Goal: Information Seeking & Learning: Compare options

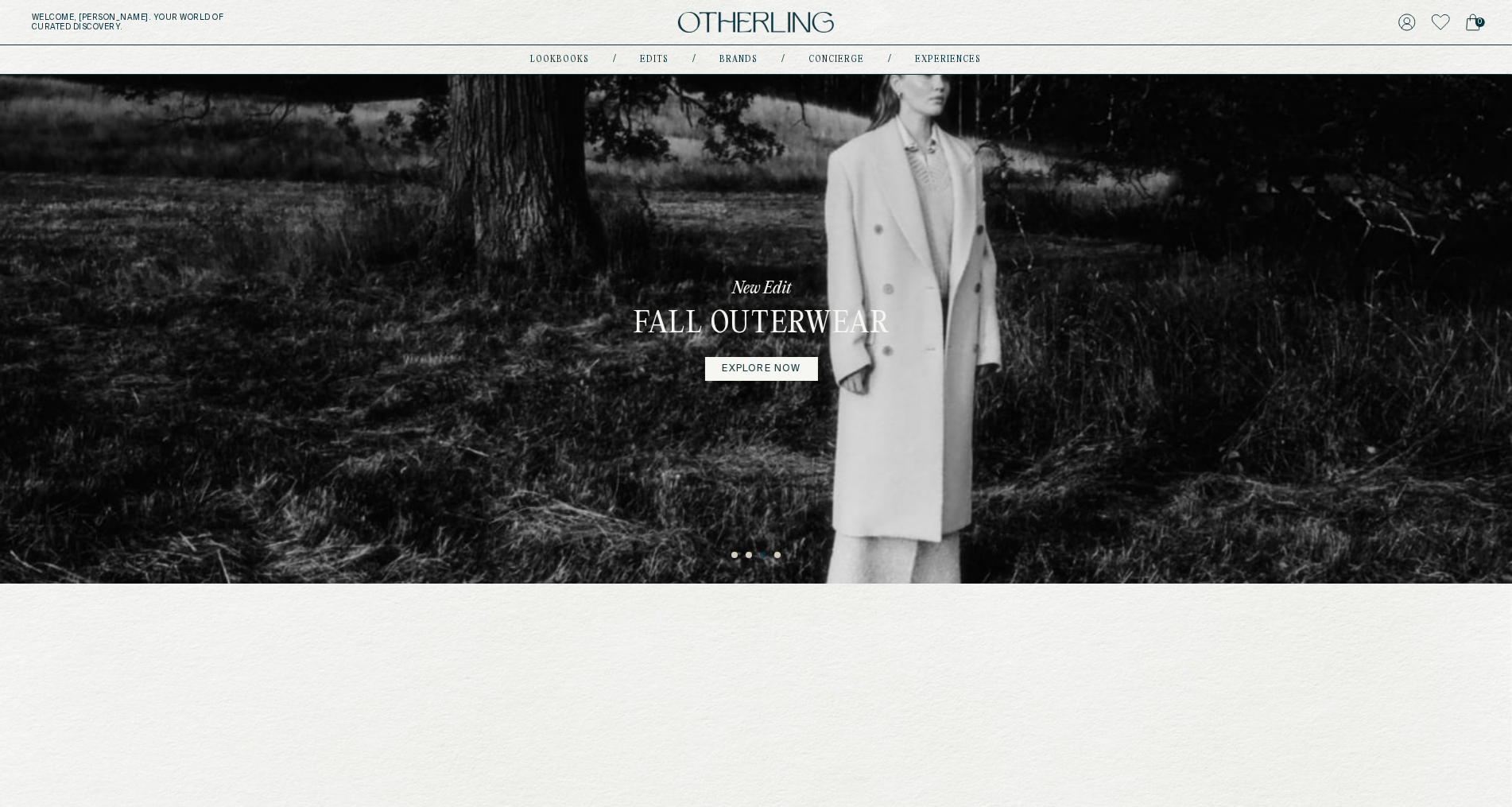
click at [779, 713] on div "a realm for discovery Your portal to the latest curations." at bounding box center [756, 713] width 1002 height 51
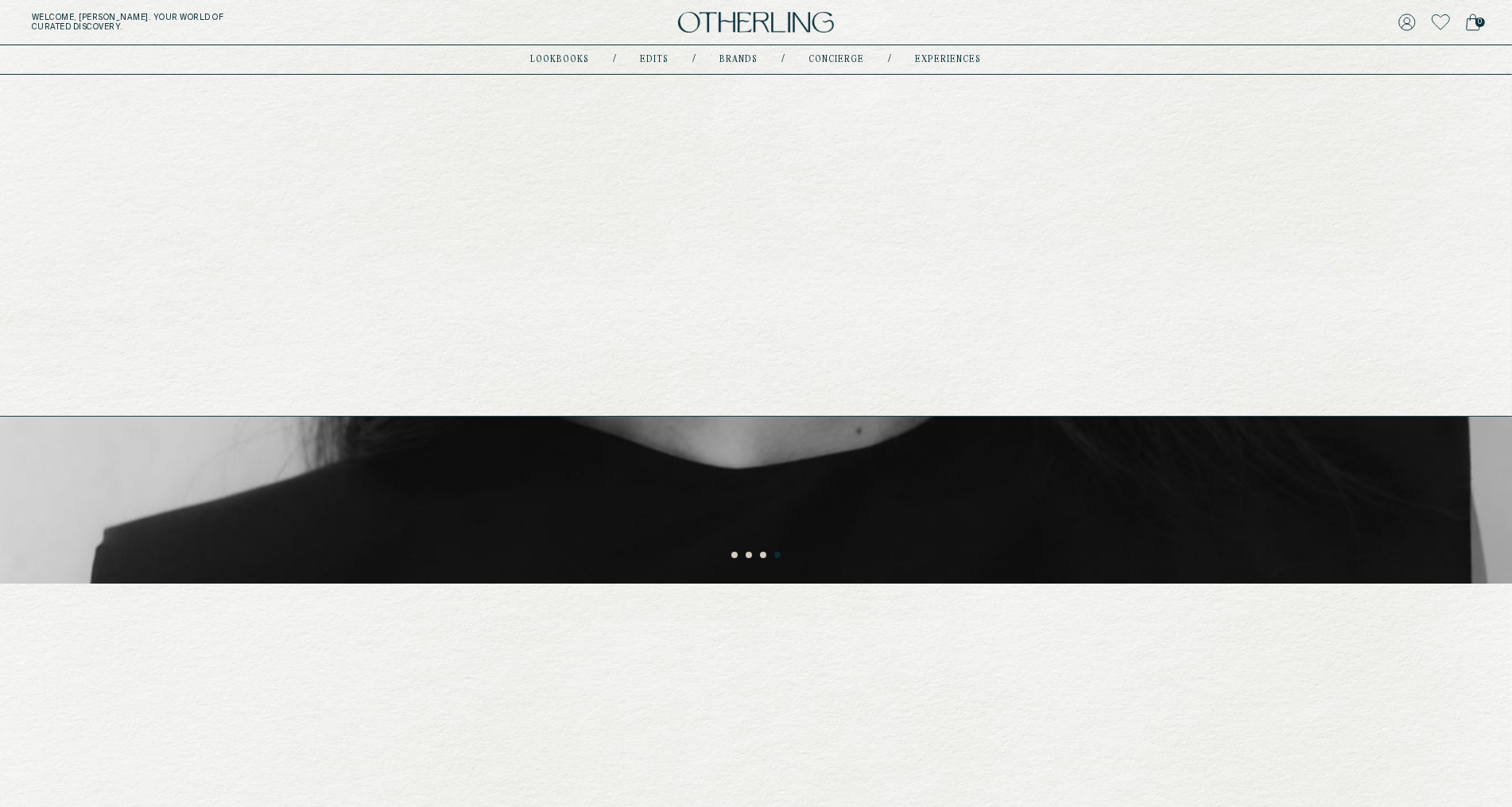
click at [727, 57] on link "Brands" at bounding box center [740, 60] width 38 height 8
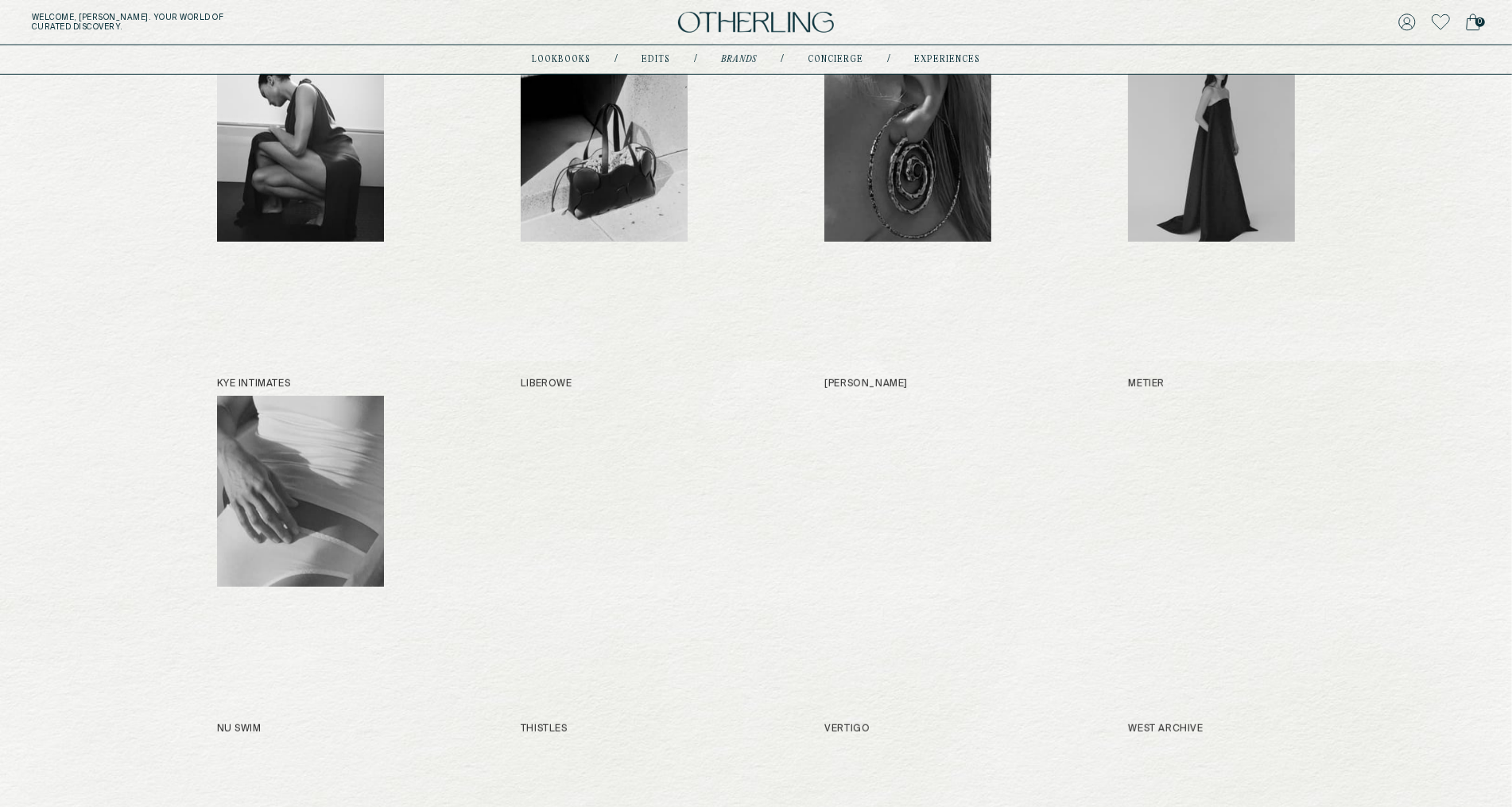
scroll to position [1043, 0]
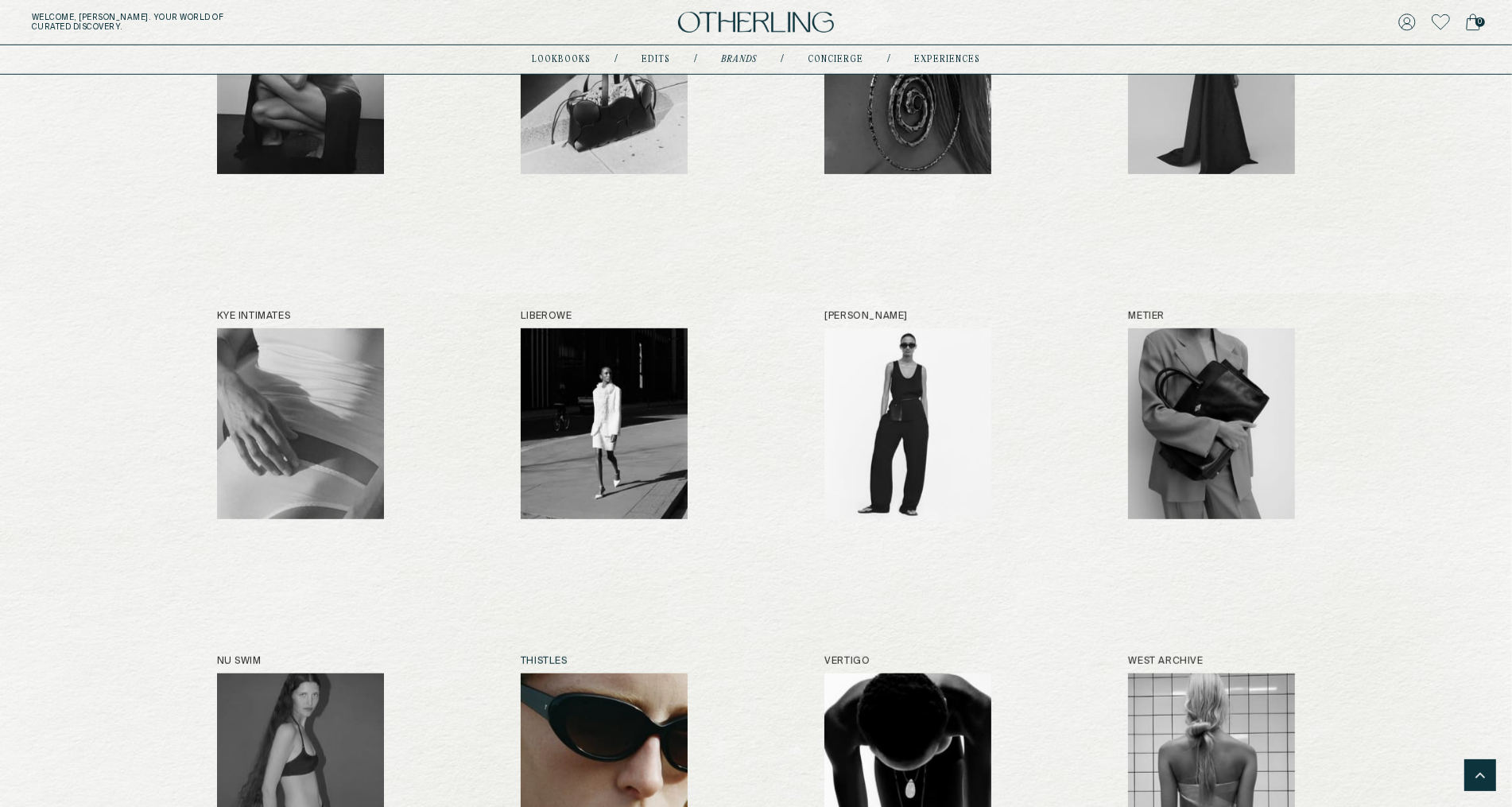
click at [647, 676] on img at bounding box center [604, 769] width 167 height 191
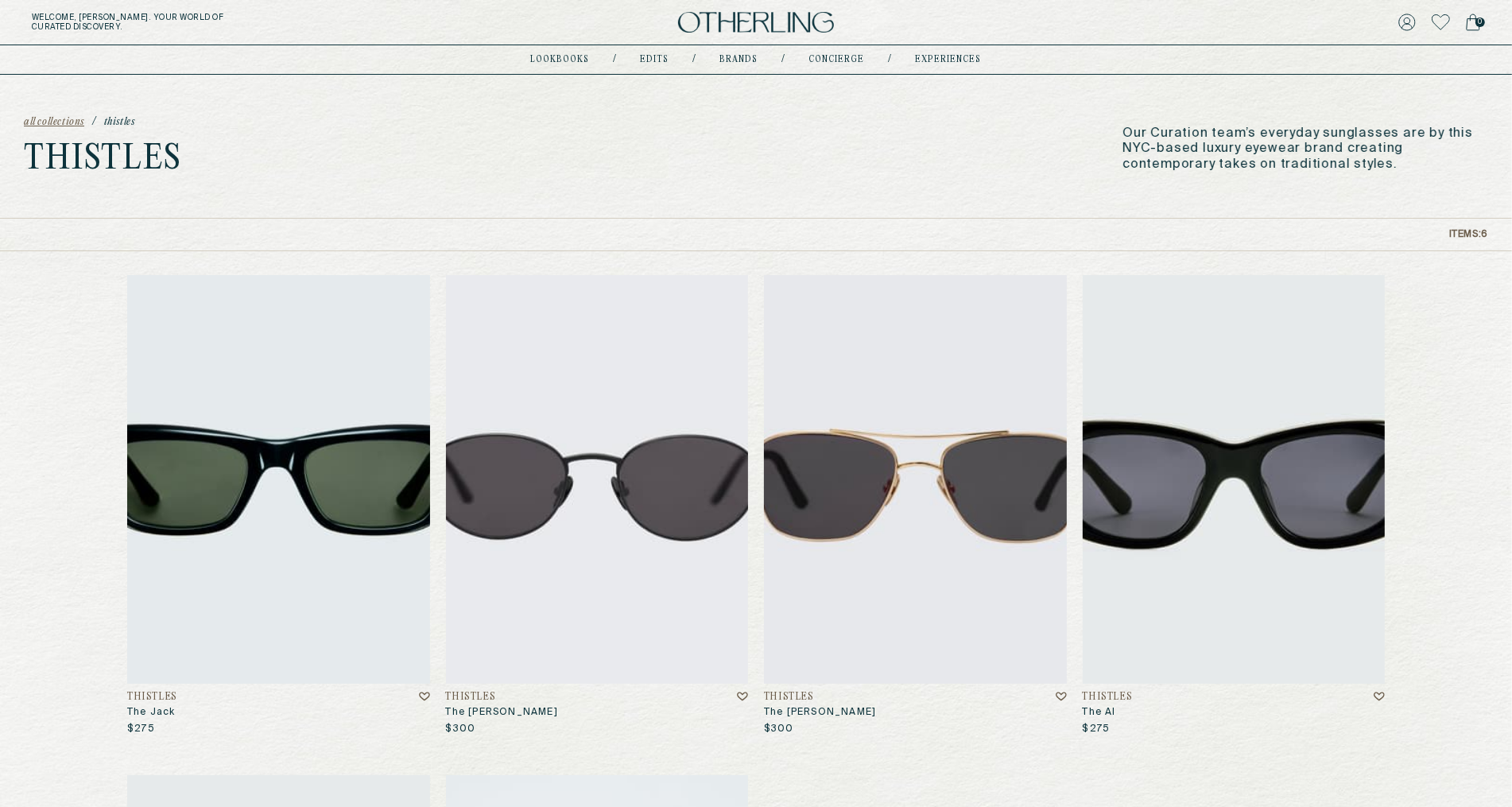
click at [363, 515] on img at bounding box center [279, 479] width 303 height 409
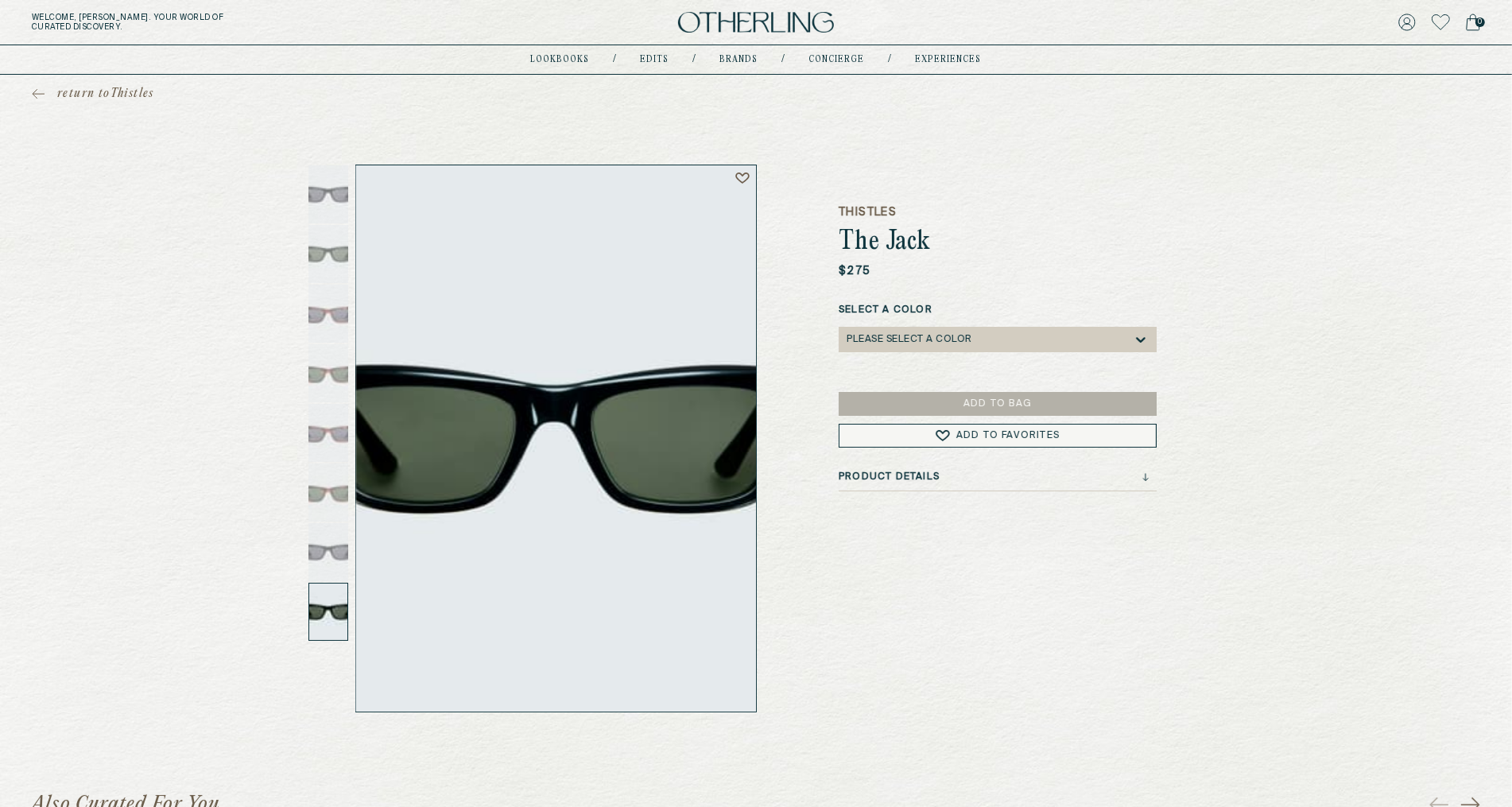
click at [547, 484] on img at bounding box center [556, 438] width 400 height 546
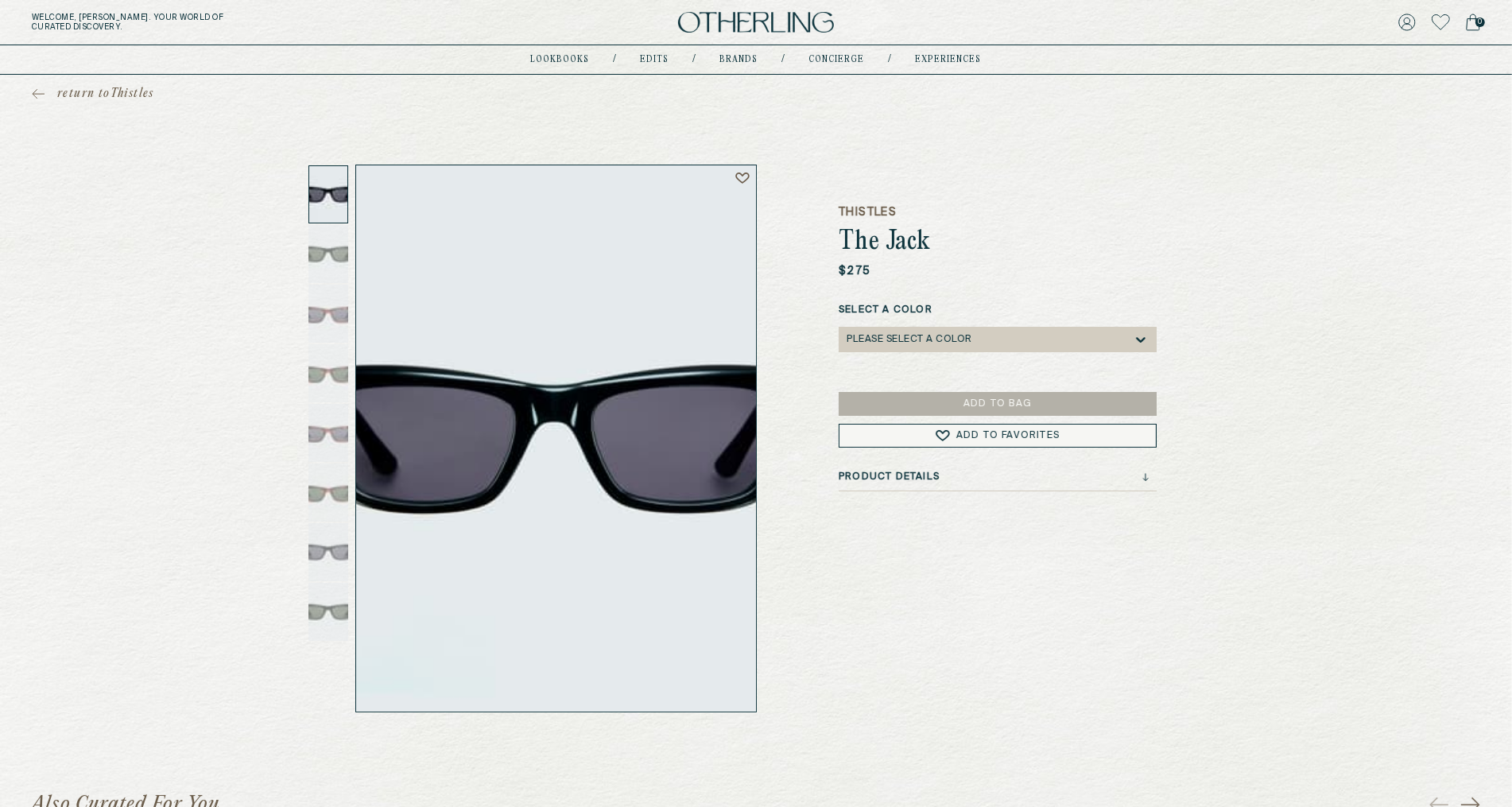
click at [111, 91] on span "return to Thistles" at bounding box center [105, 93] width 97 height 16
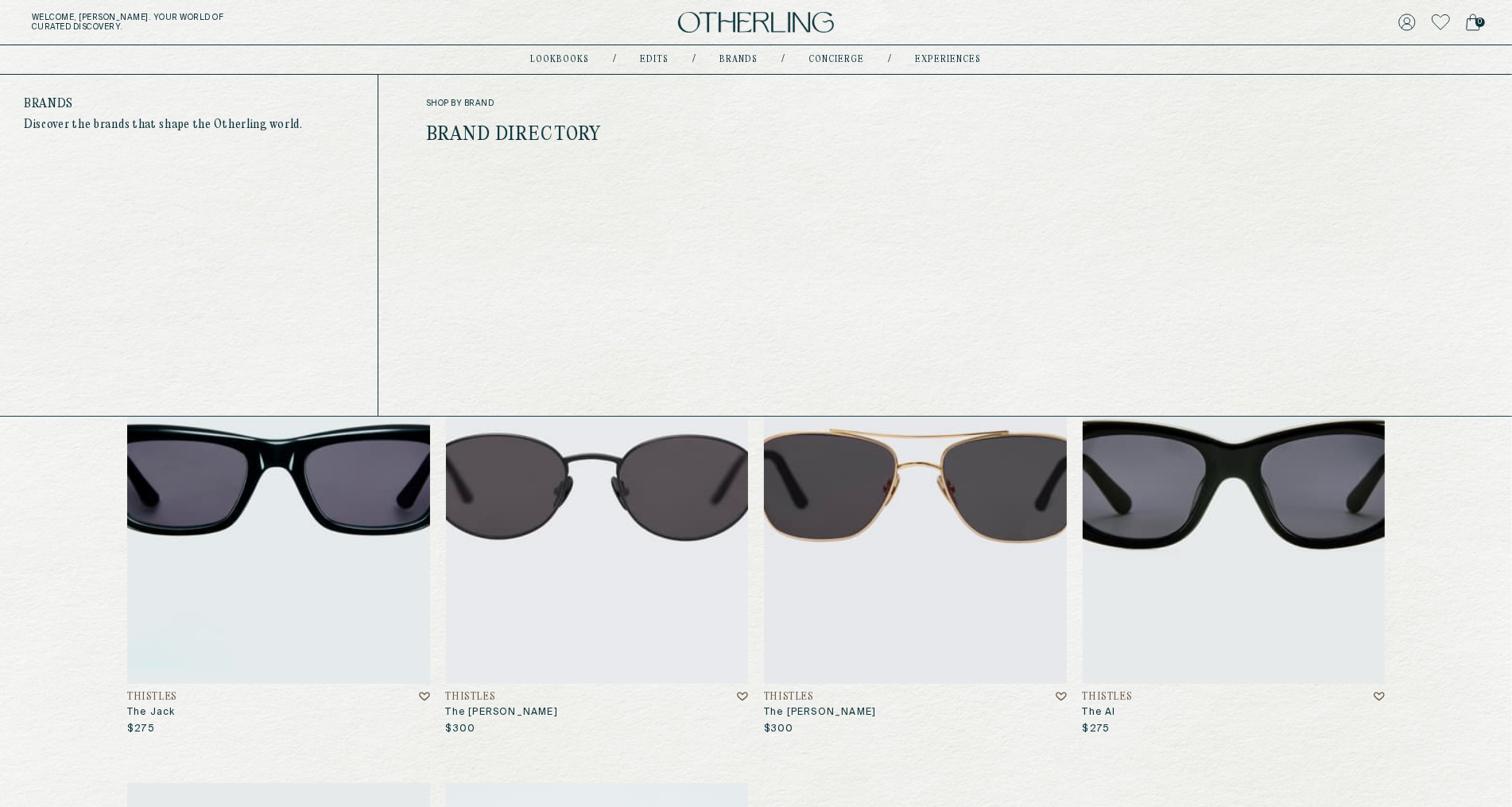
click at [551, 125] on link "Brand Directory" at bounding box center [514, 135] width 176 height 21
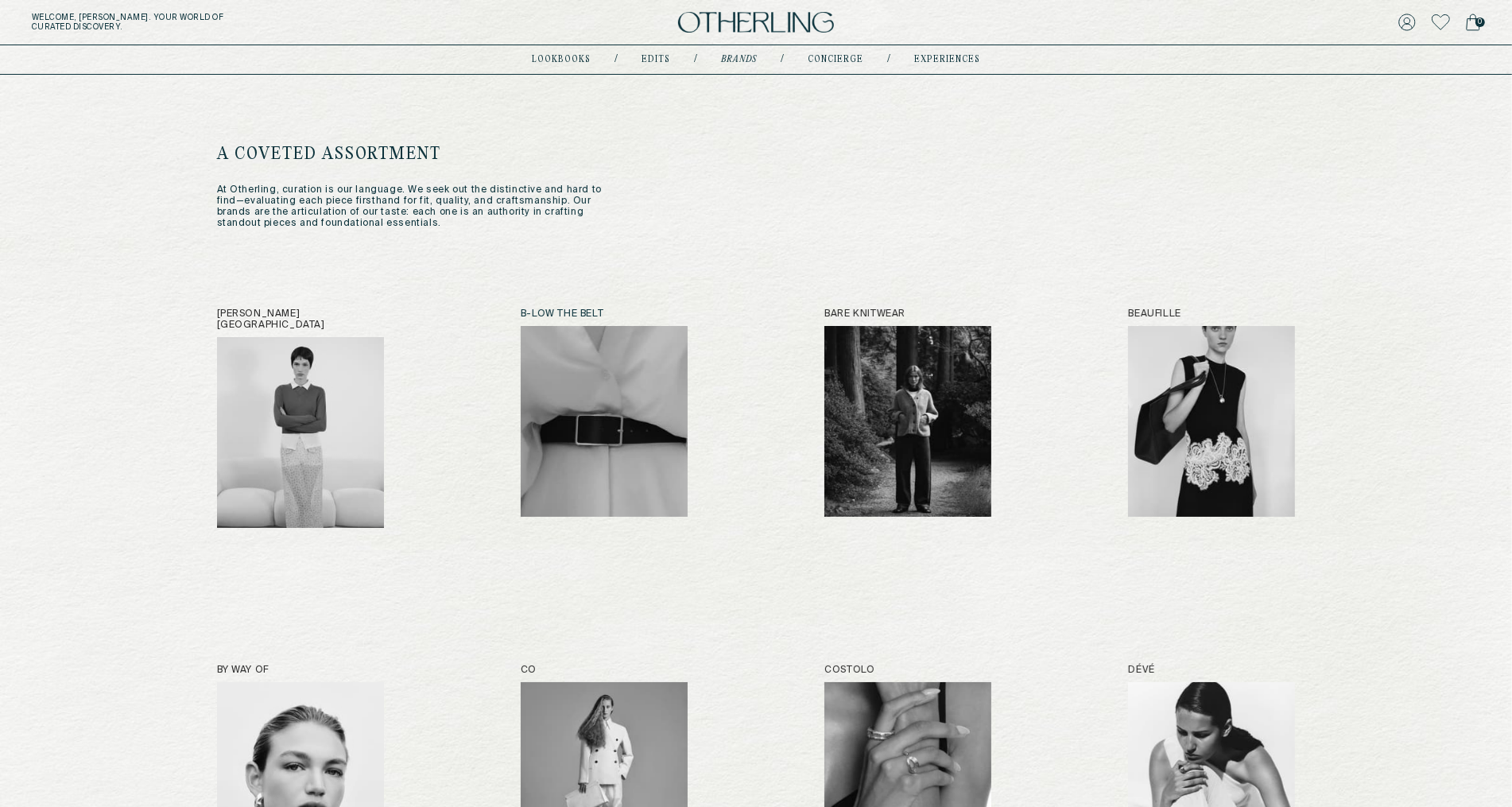
click at [574, 455] on img at bounding box center [604, 421] width 167 height 191
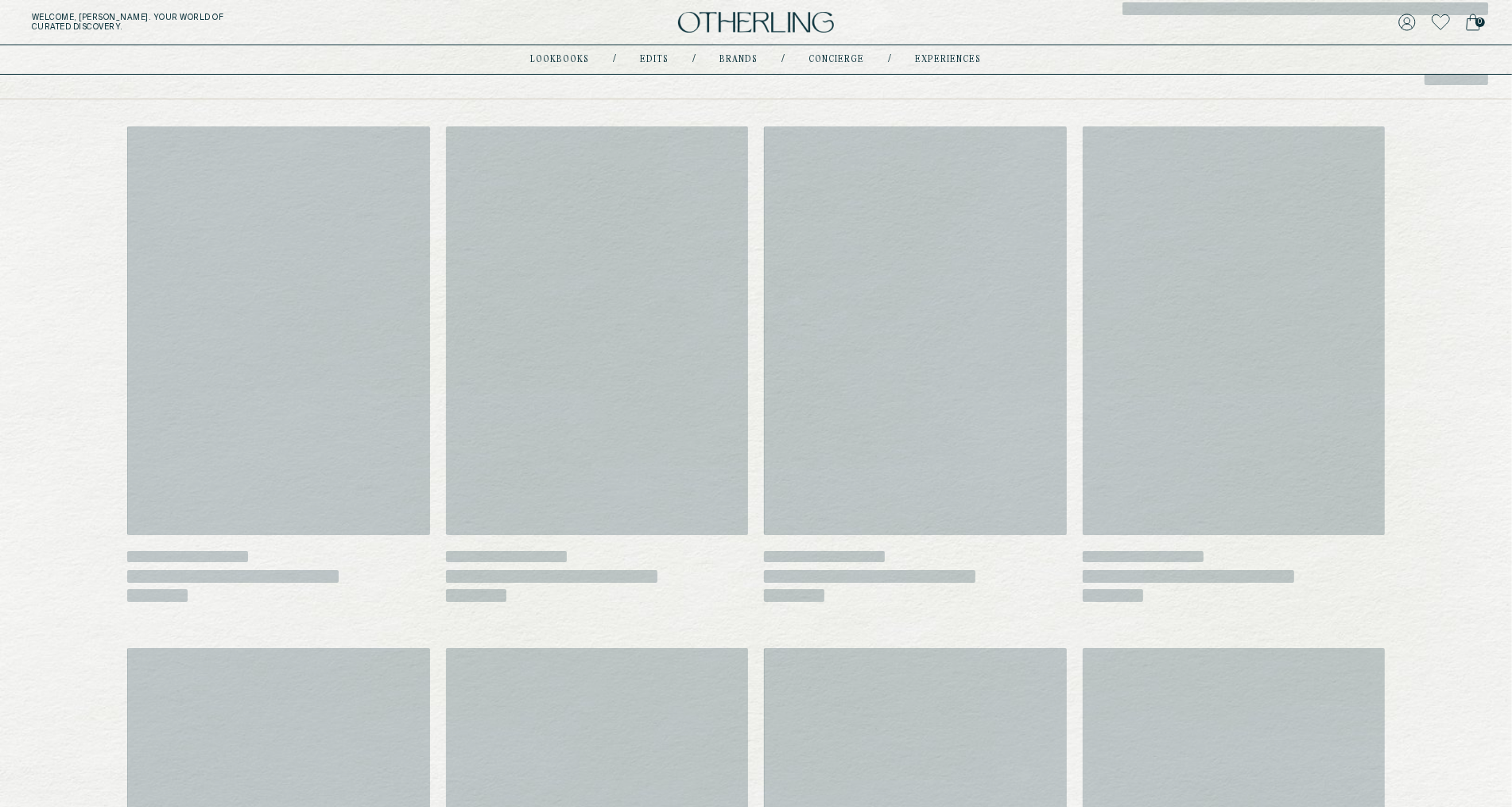
scroll to position [195, 0]
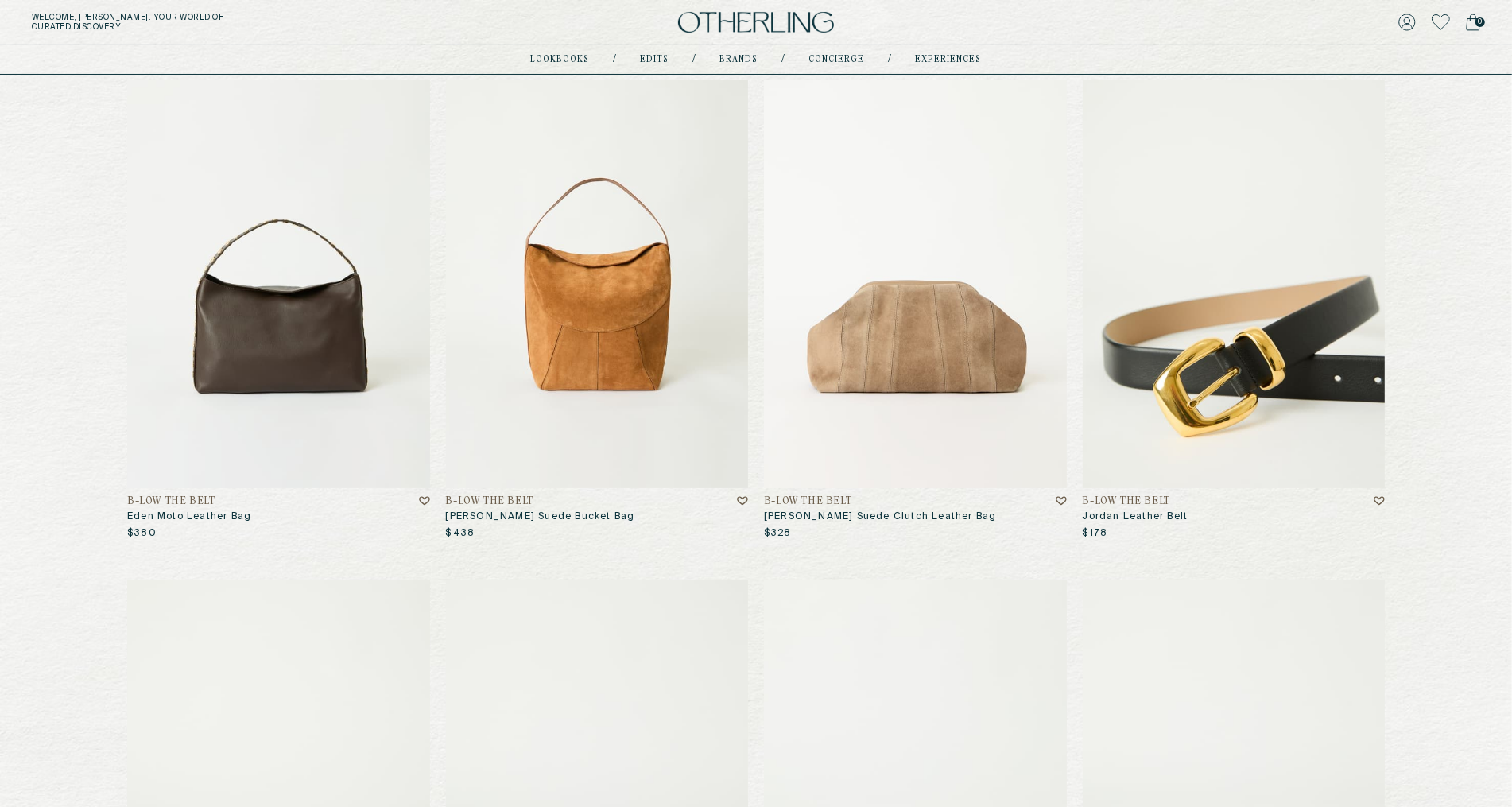
click at [1175, 357] on img at bounding box center [1234, 284] width 303 height 409
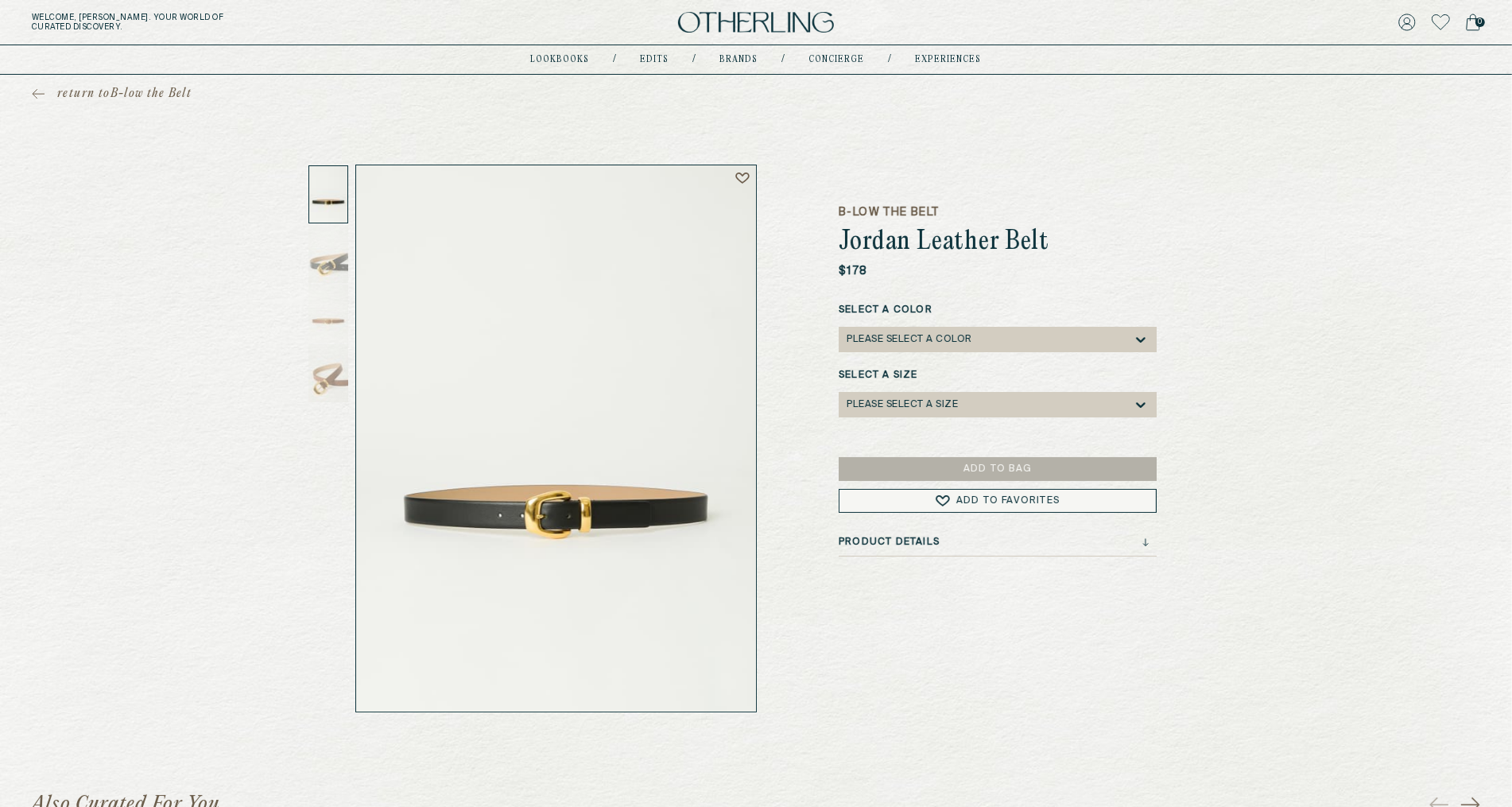
click at [68, 93] on span "return to B-low the Belt" at bounding box center [124, 93] width 135 height 16
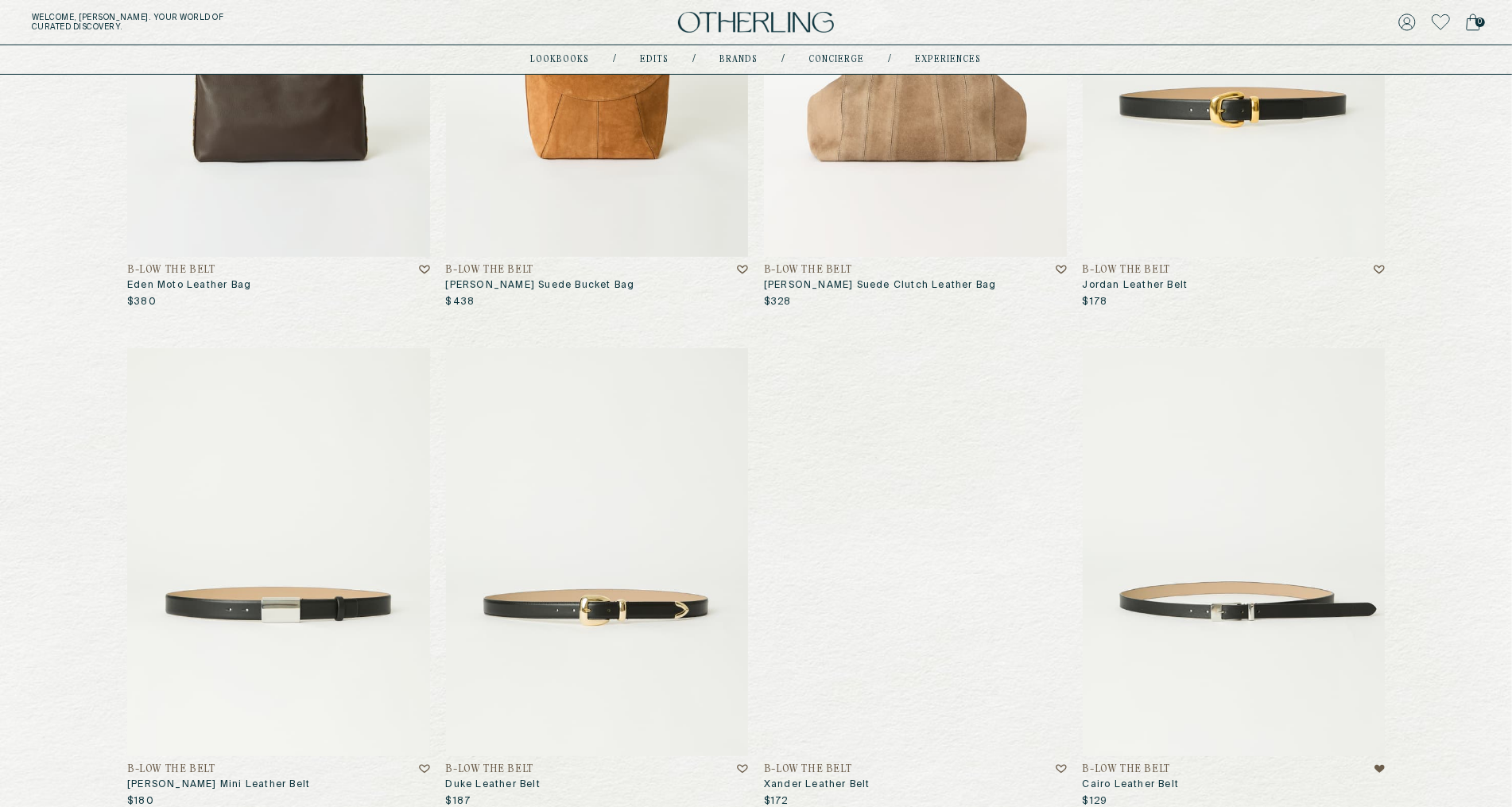
scroll to position [852, 0]
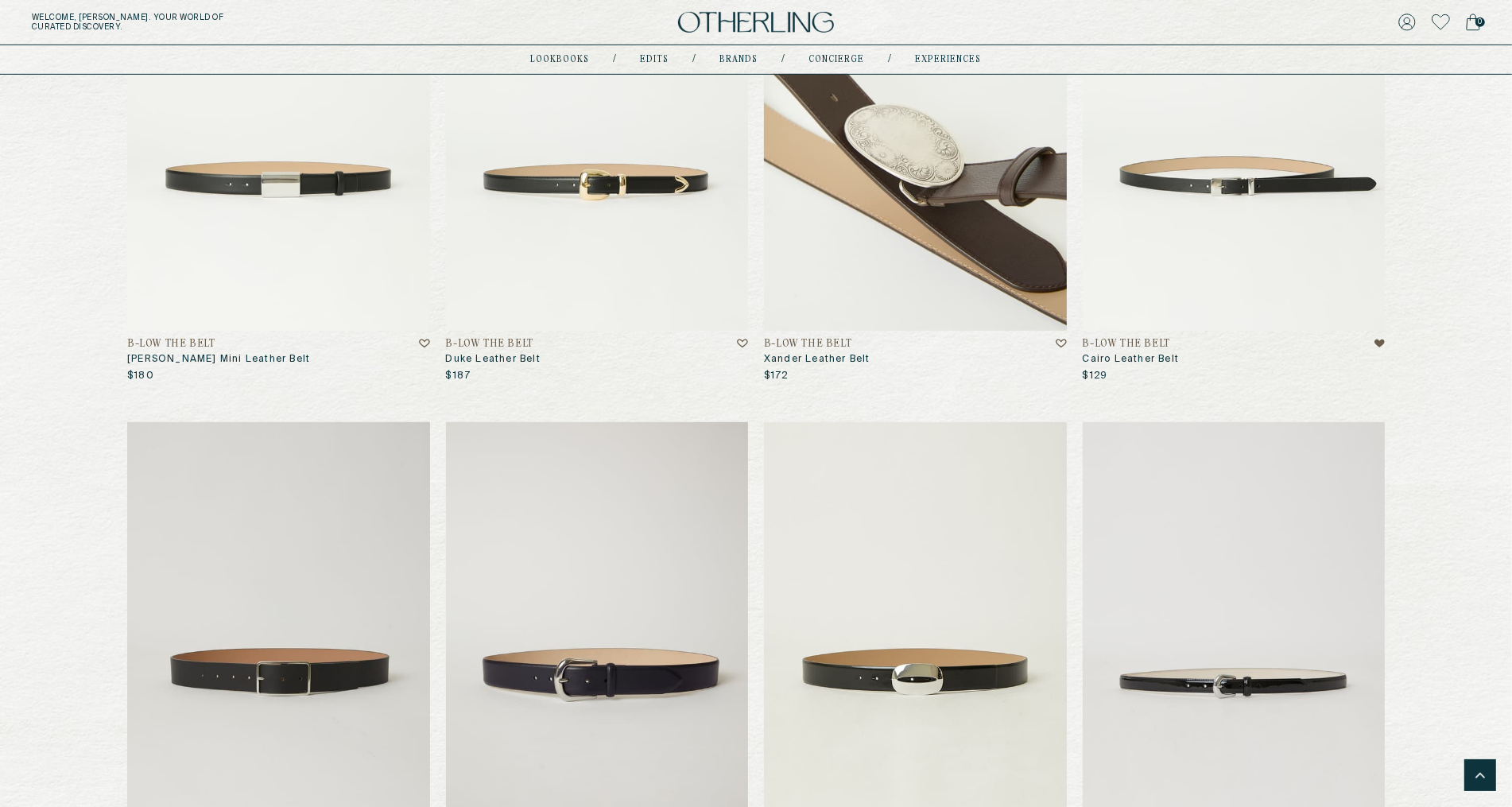
click at [875, 256] on img at bounding box center [915, 127] width 303 height 409
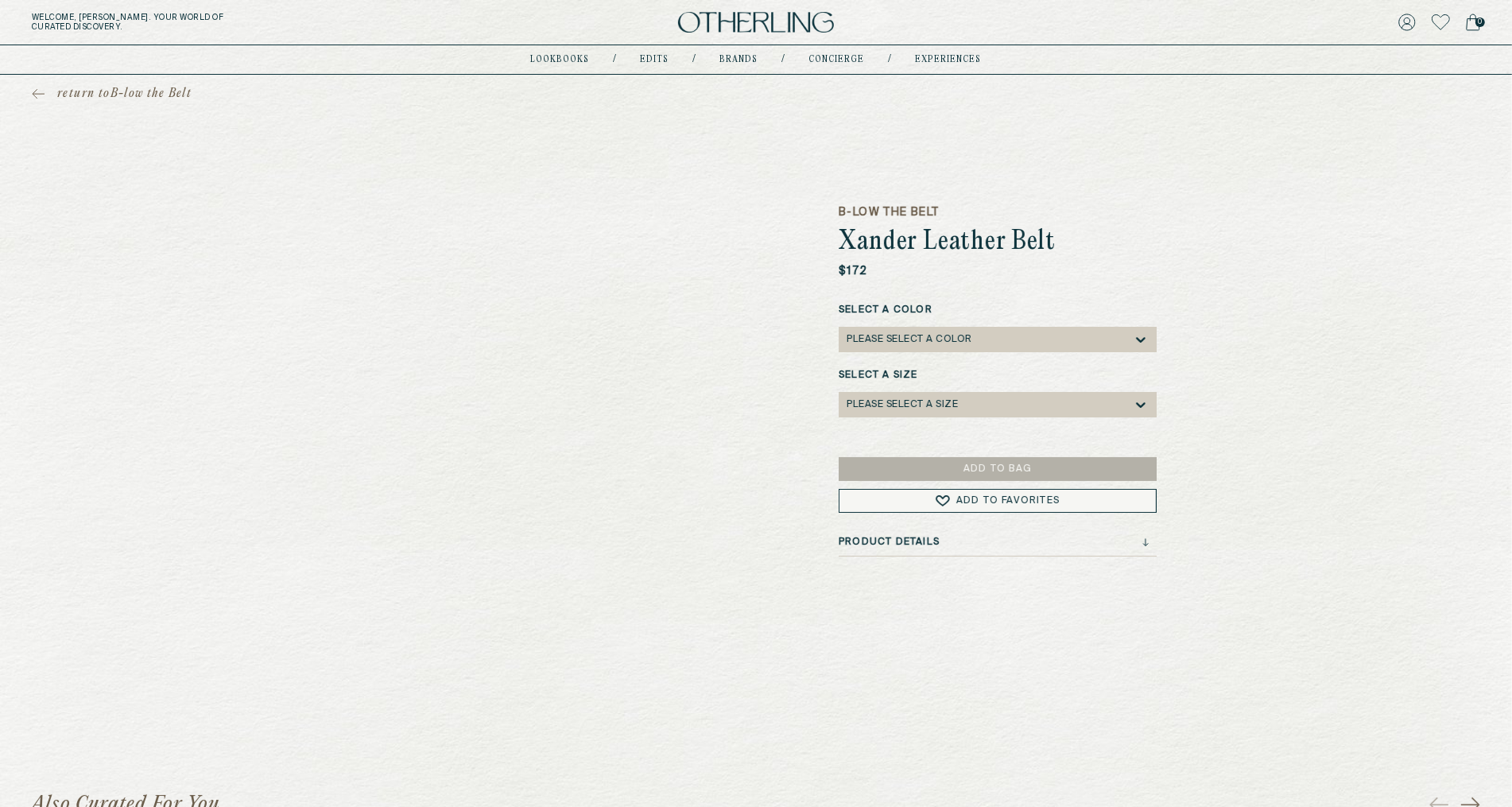
click at [32, 95] on icon at bounding box center [38, 93] width 13 height 11
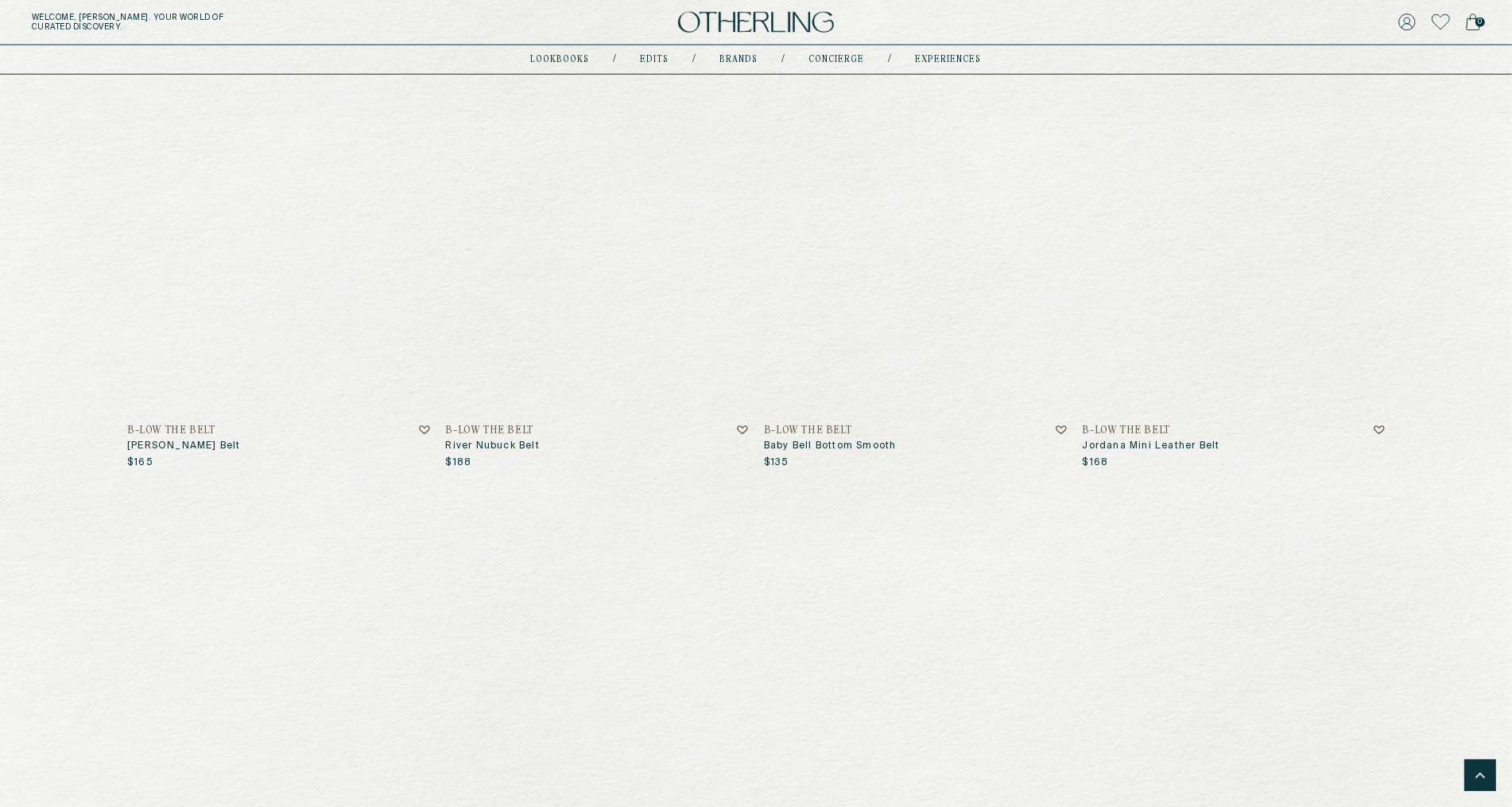
scroll to position [1830, 0]
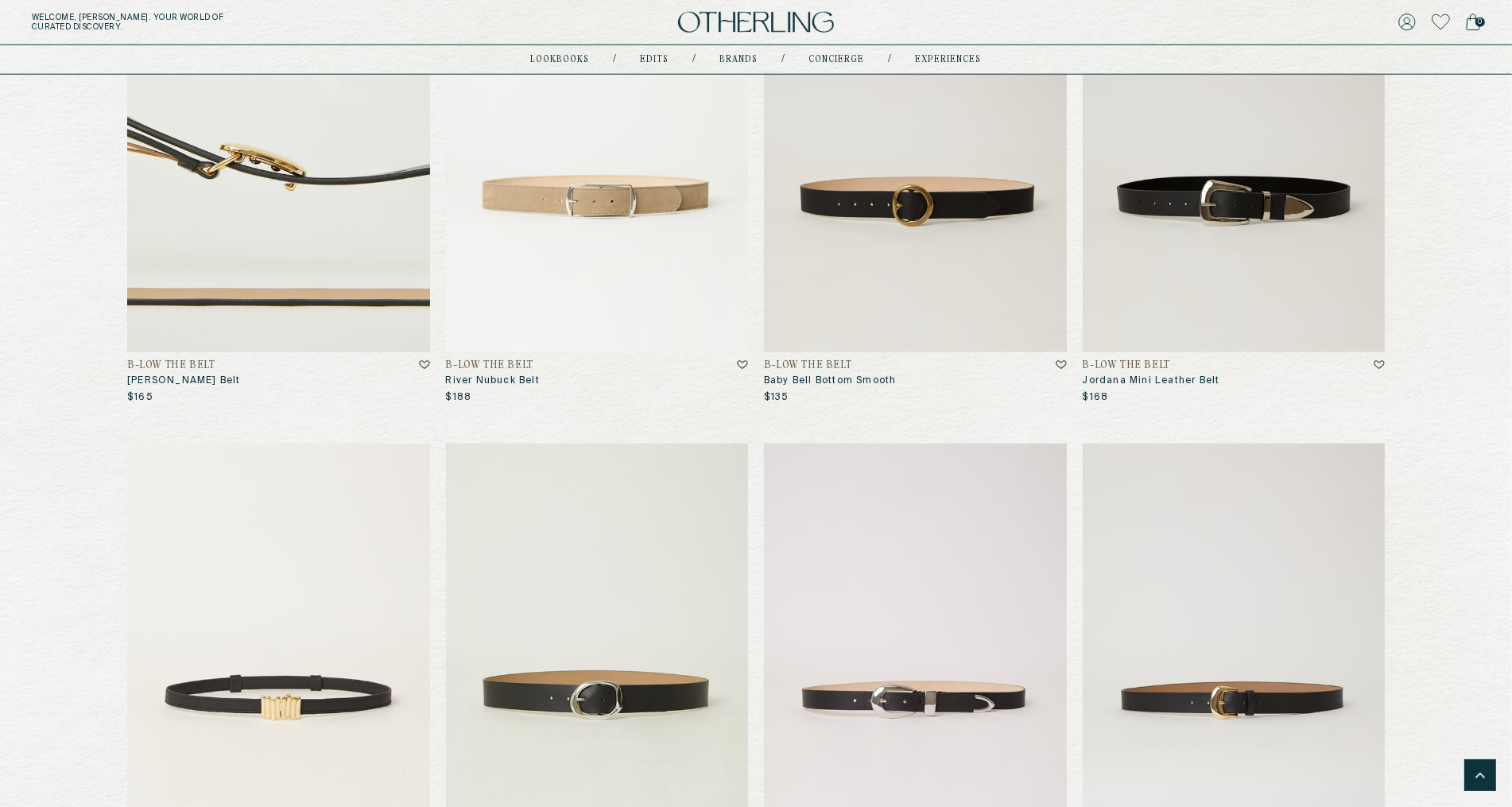
click at [289, 276] on img at bounding box center [279, 147] width 303 height 409
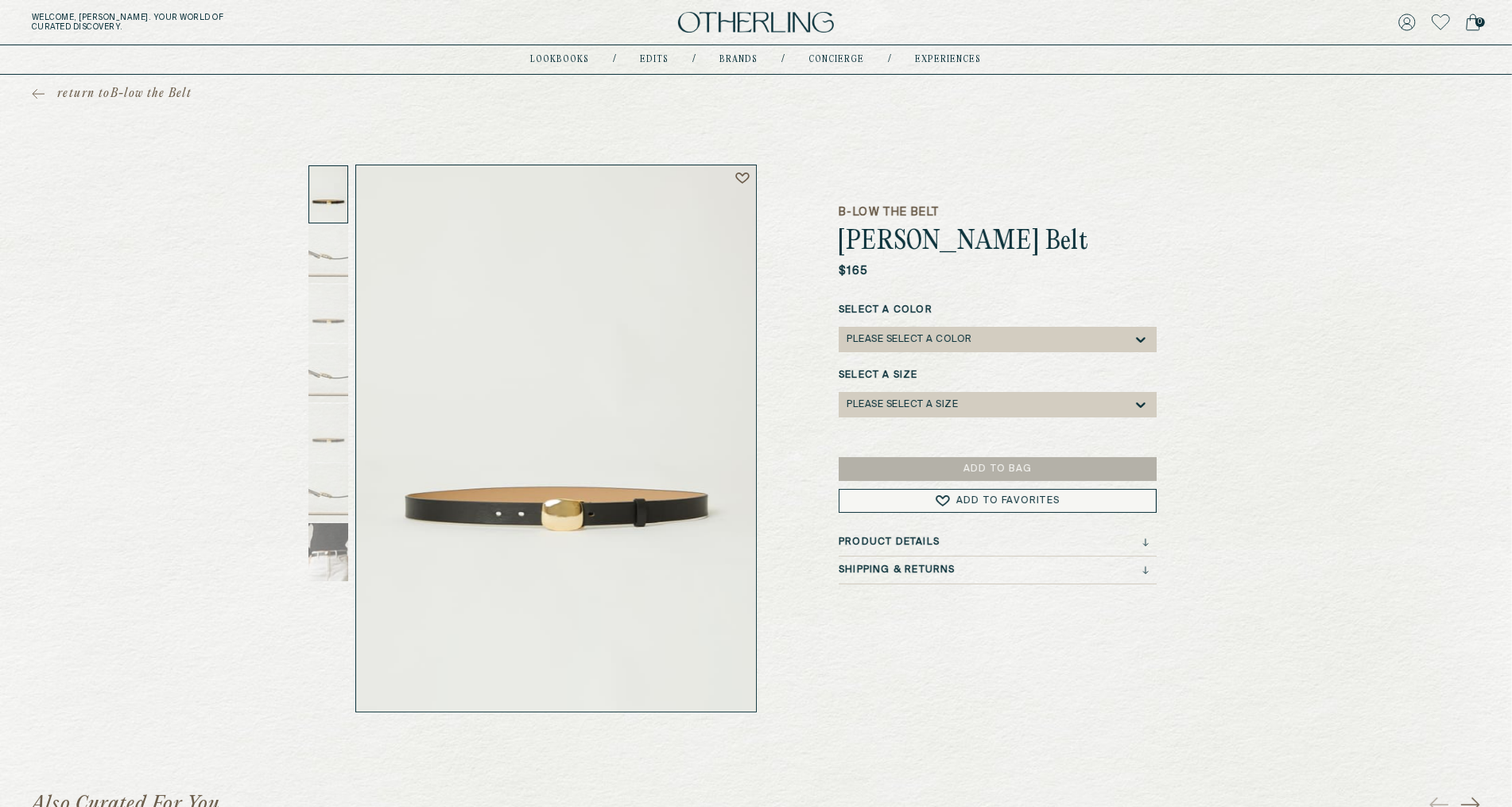
click at [35, 93] on icon at bounding box center [38, 93] width 13 height 11
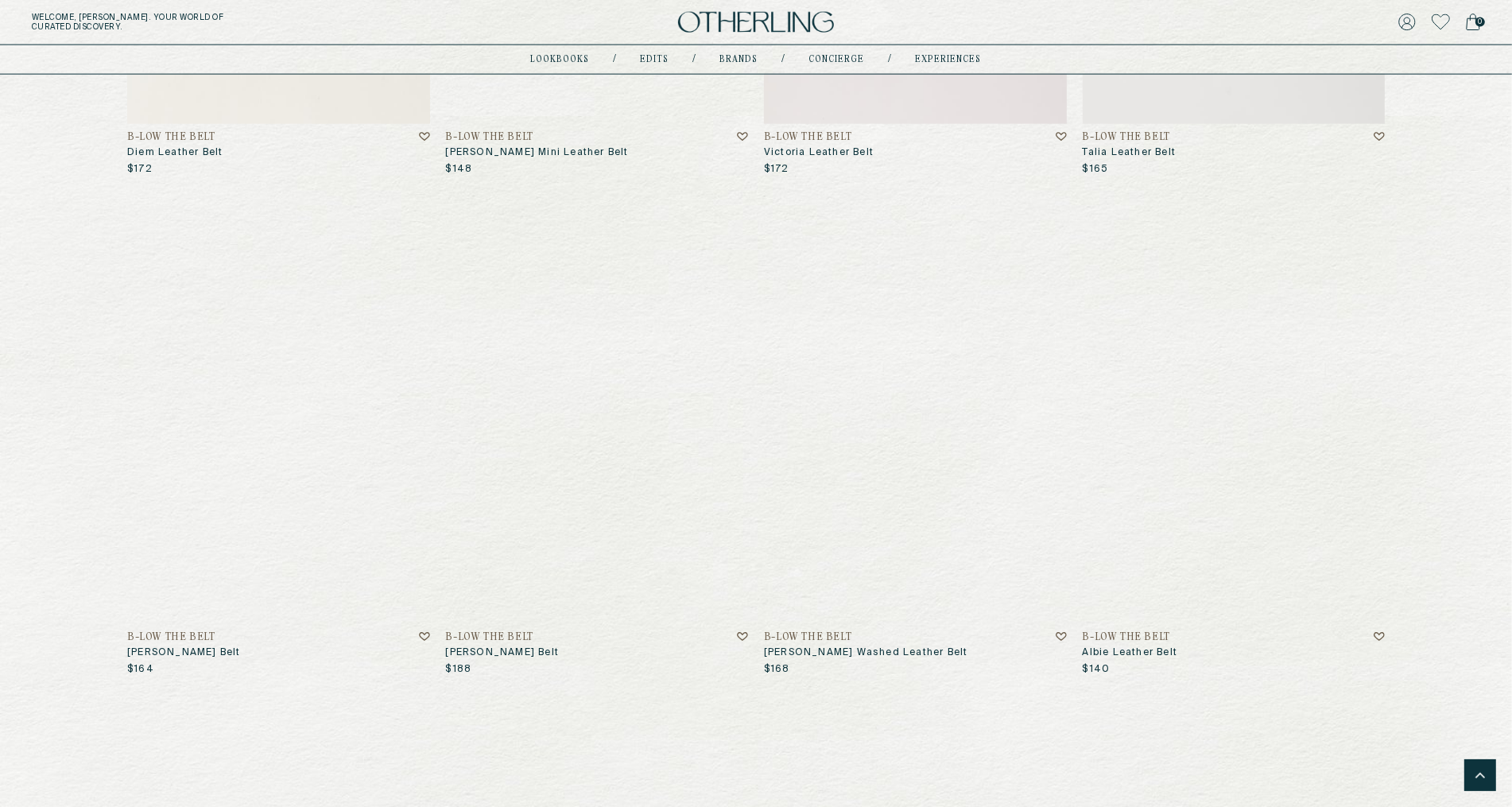
scroll to position [2612, 0]
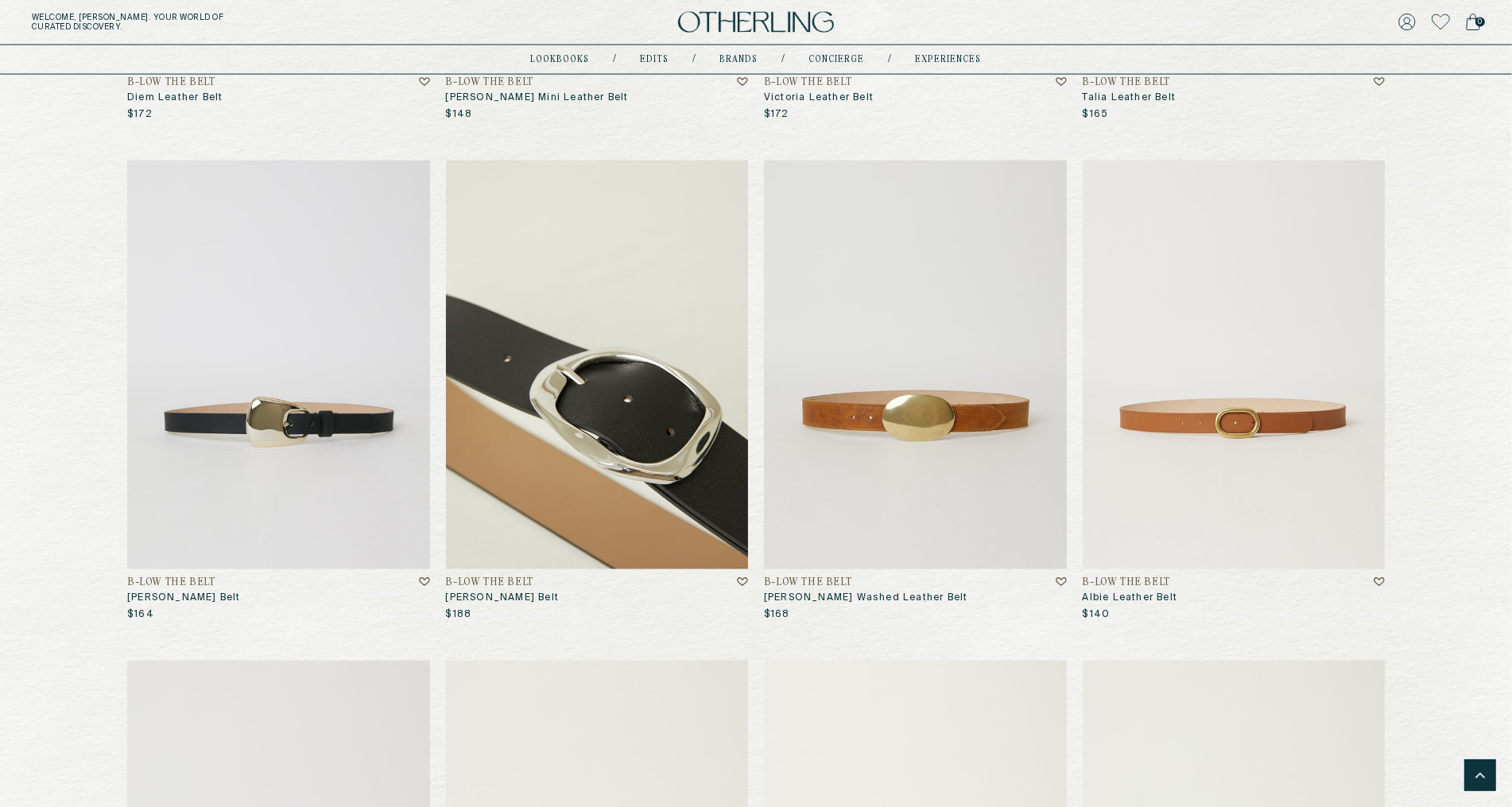
click at [617, 414] on img at bounding box center [597, 365] width 303 height 409
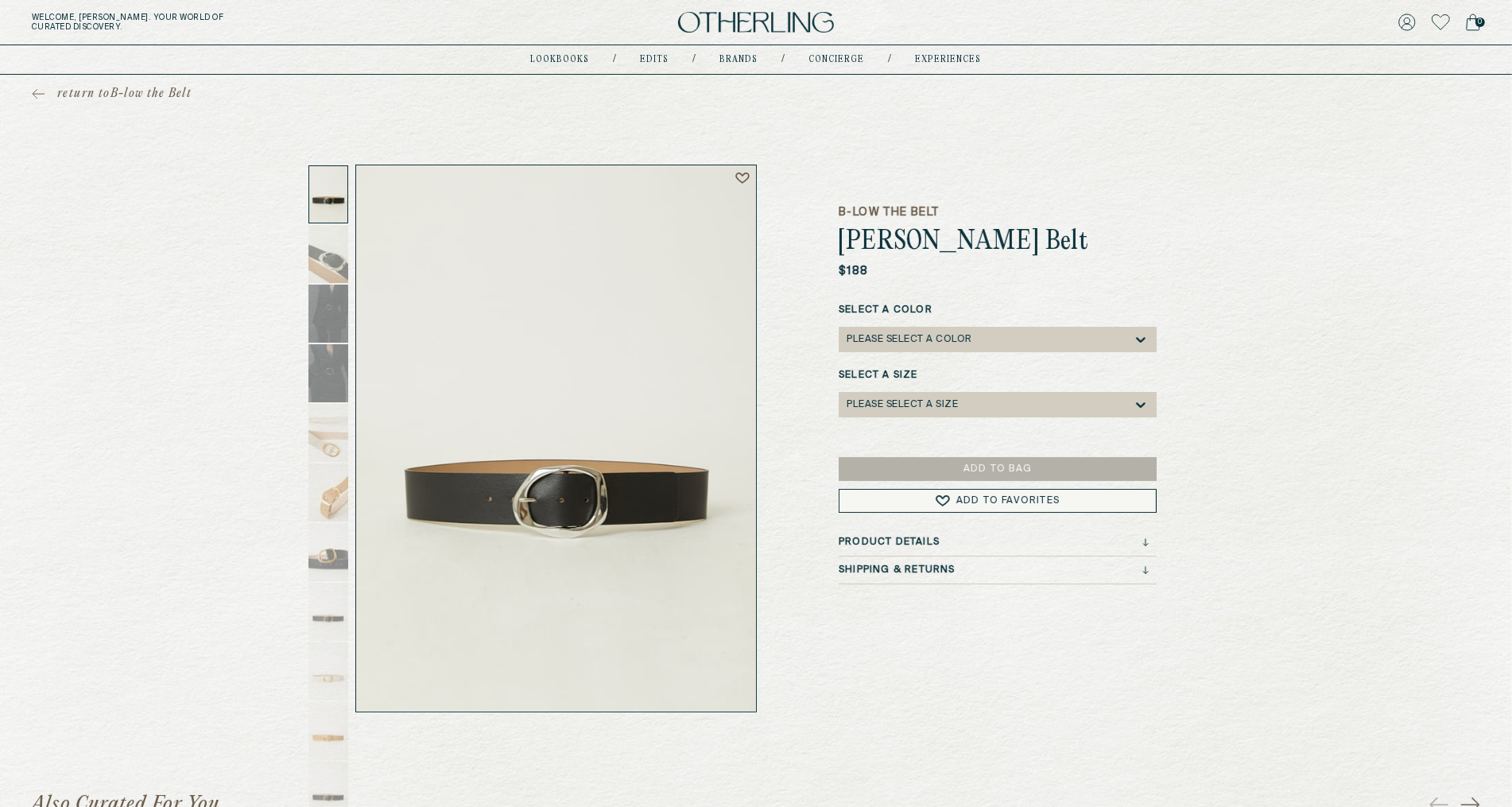
click at [37, 93] on icon at bounding box center [38, 93] width 11 height 0
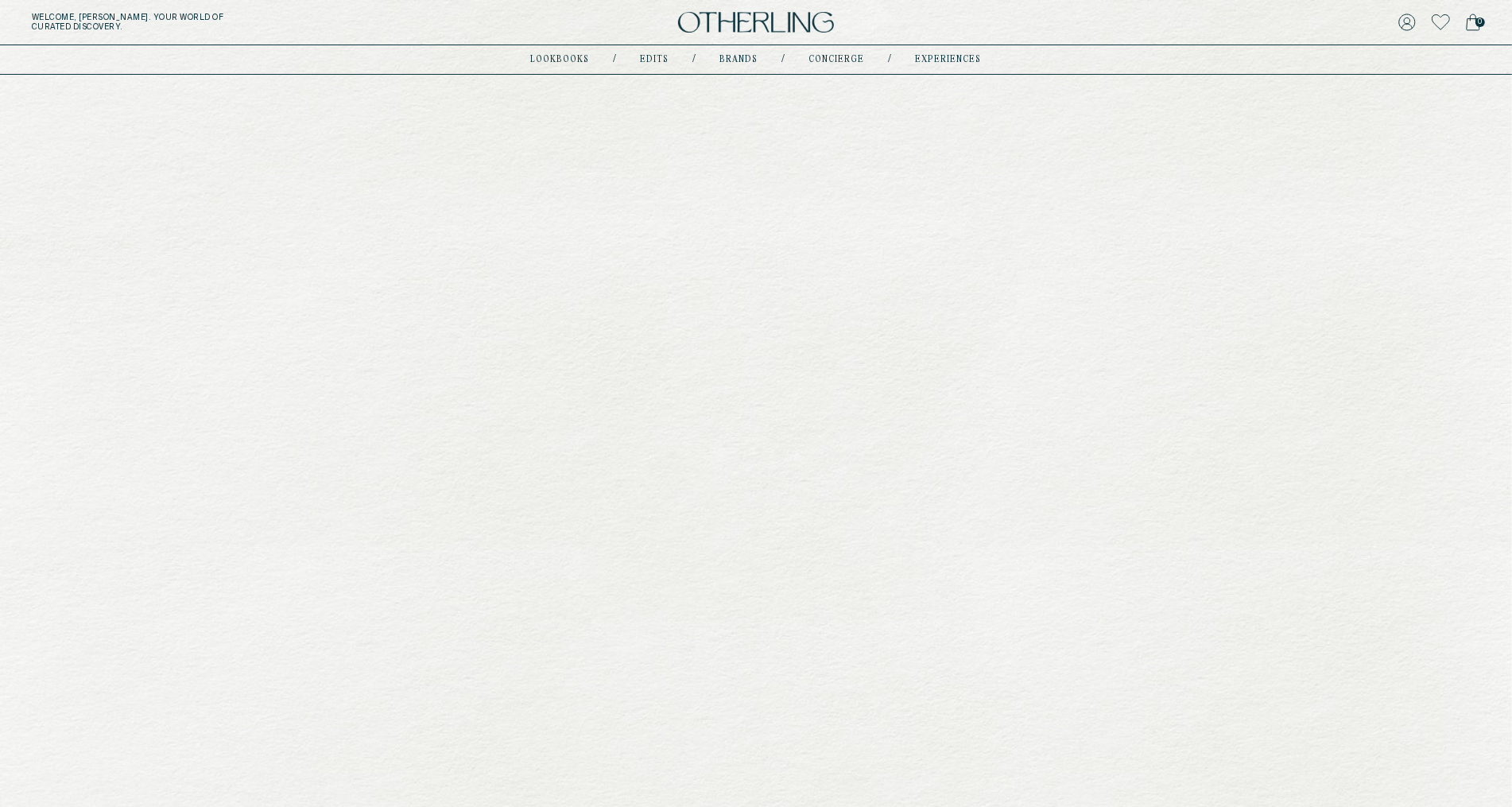
scroll to position [2612, 0]
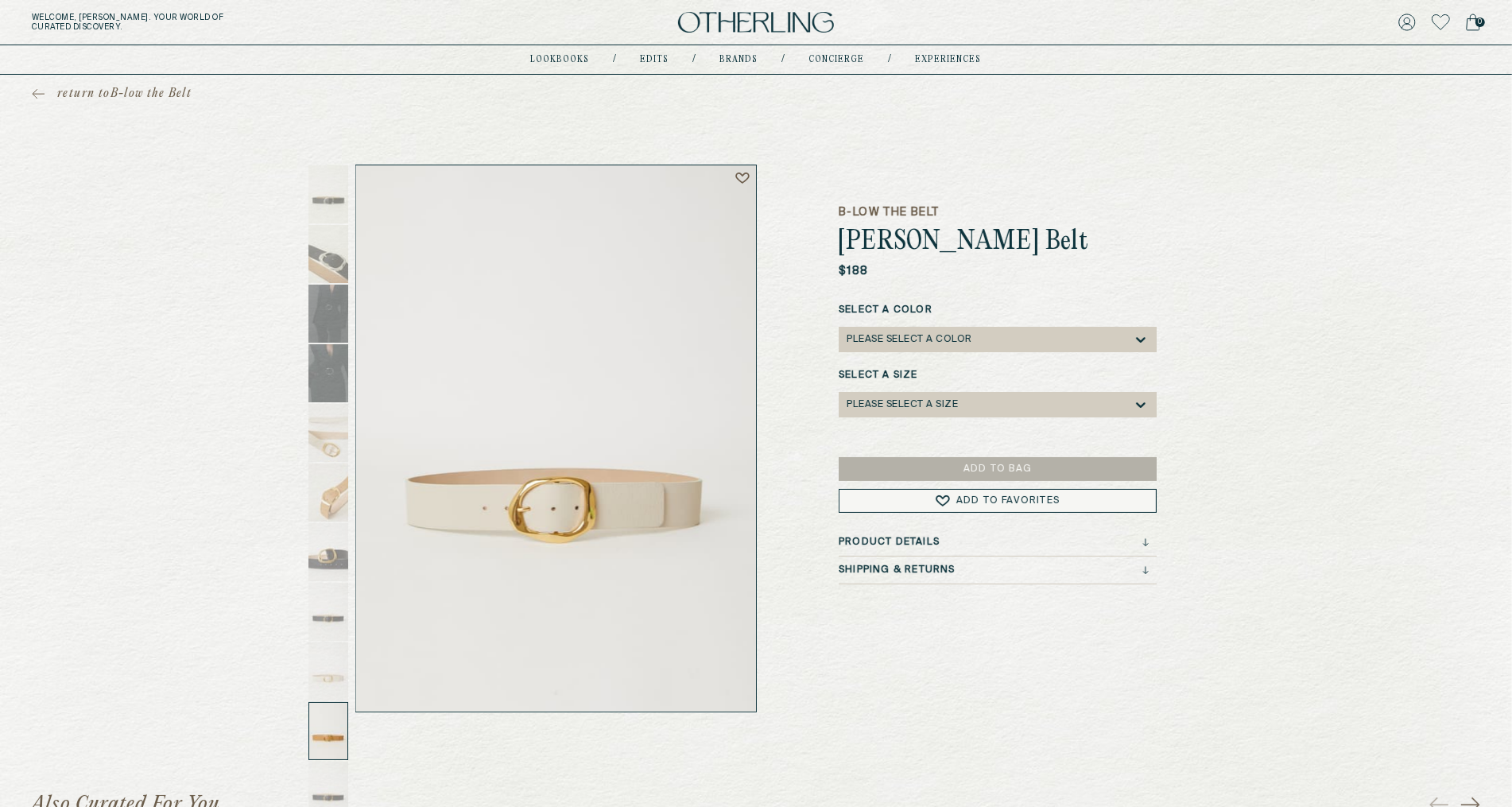
click at [1321, 272] on div "return to B-low the Belt B-low the Belt [PERSON_NAME] Leather Belt $188 Select …" at bounding box center [756, 394] width 1512 height 638
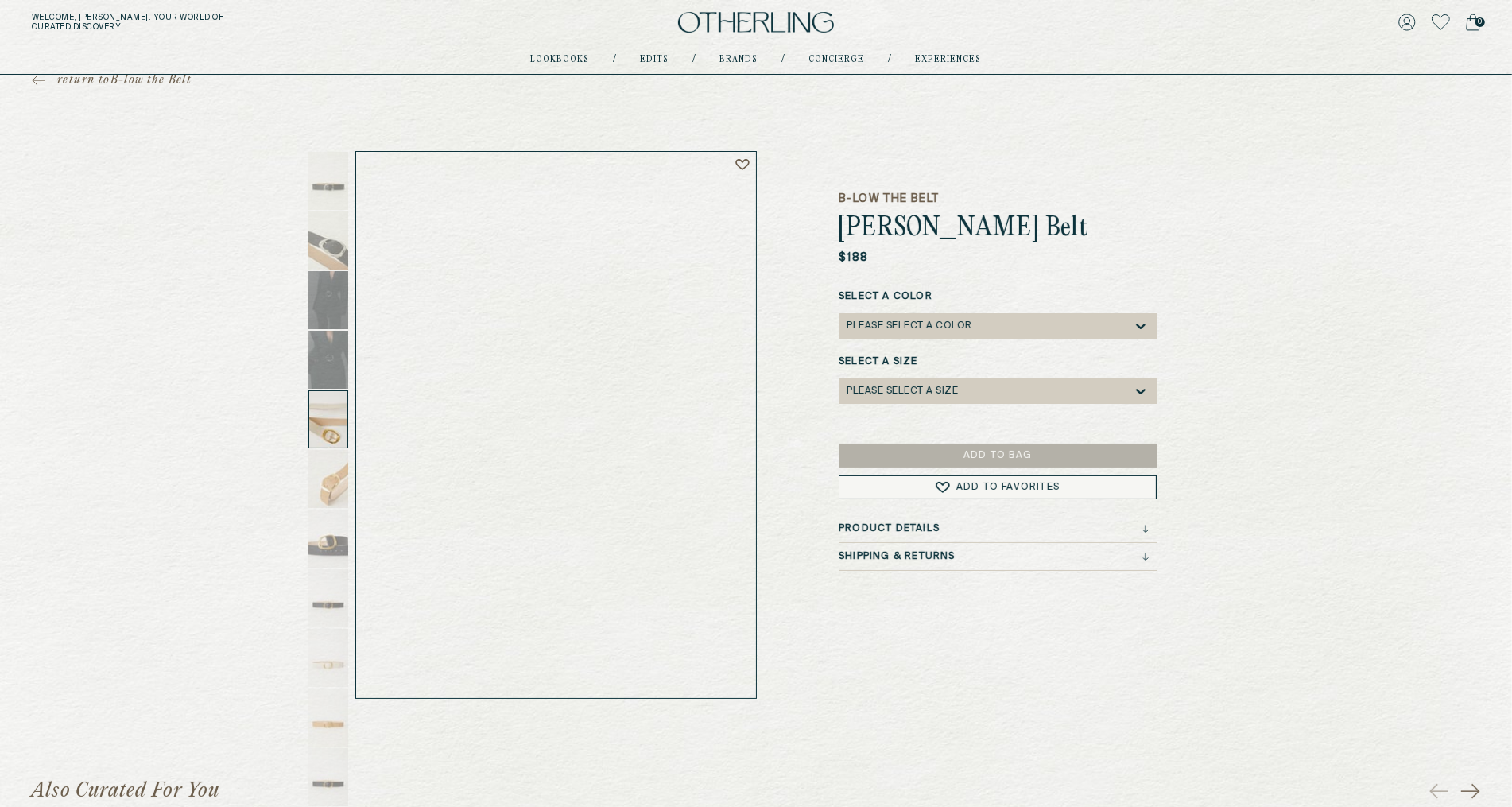
scroll to position [3, 0]
